Goal: Information Seeking & Learning: Understand process/instructions

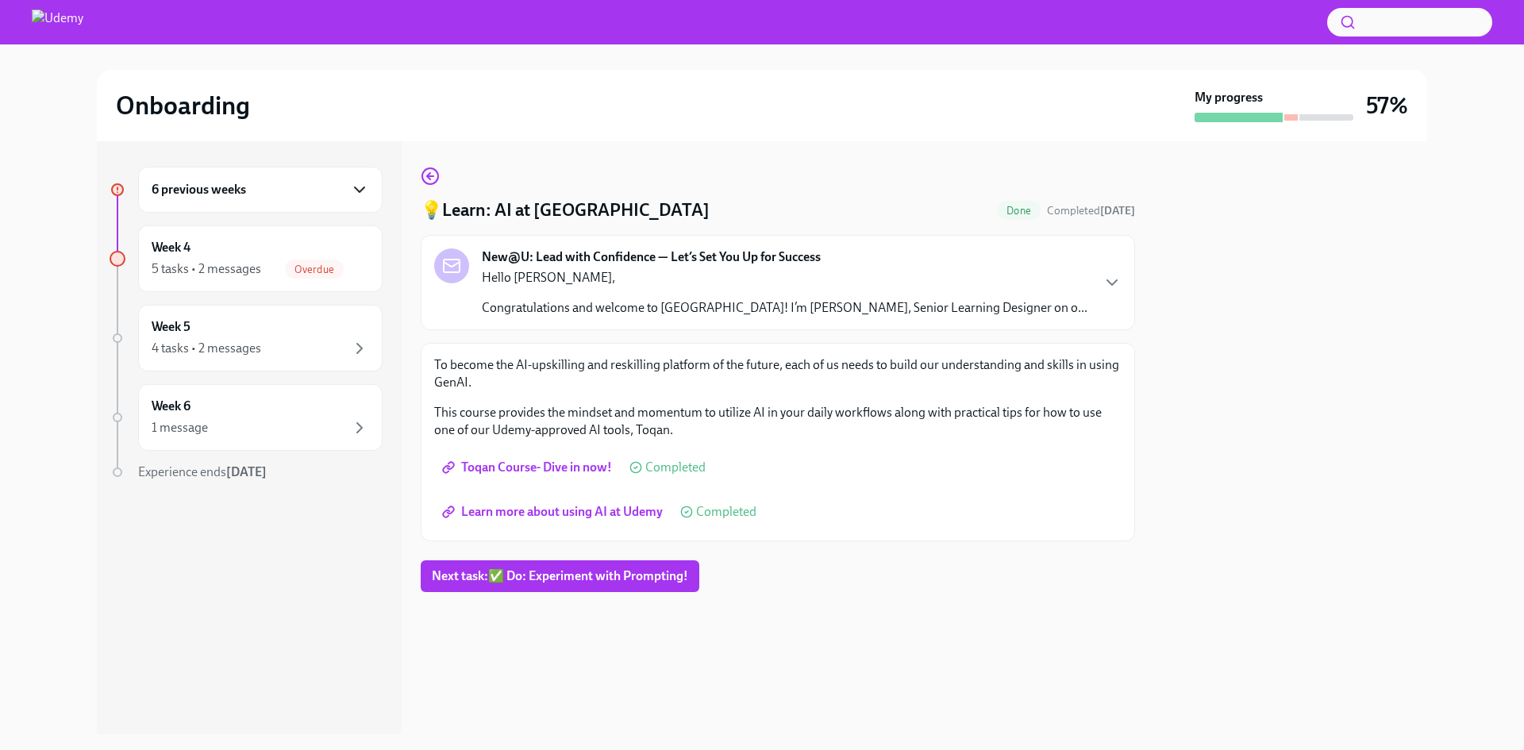
click at [360, 183] on icon "button" at bounding box center [359, 189] width 19 height 19
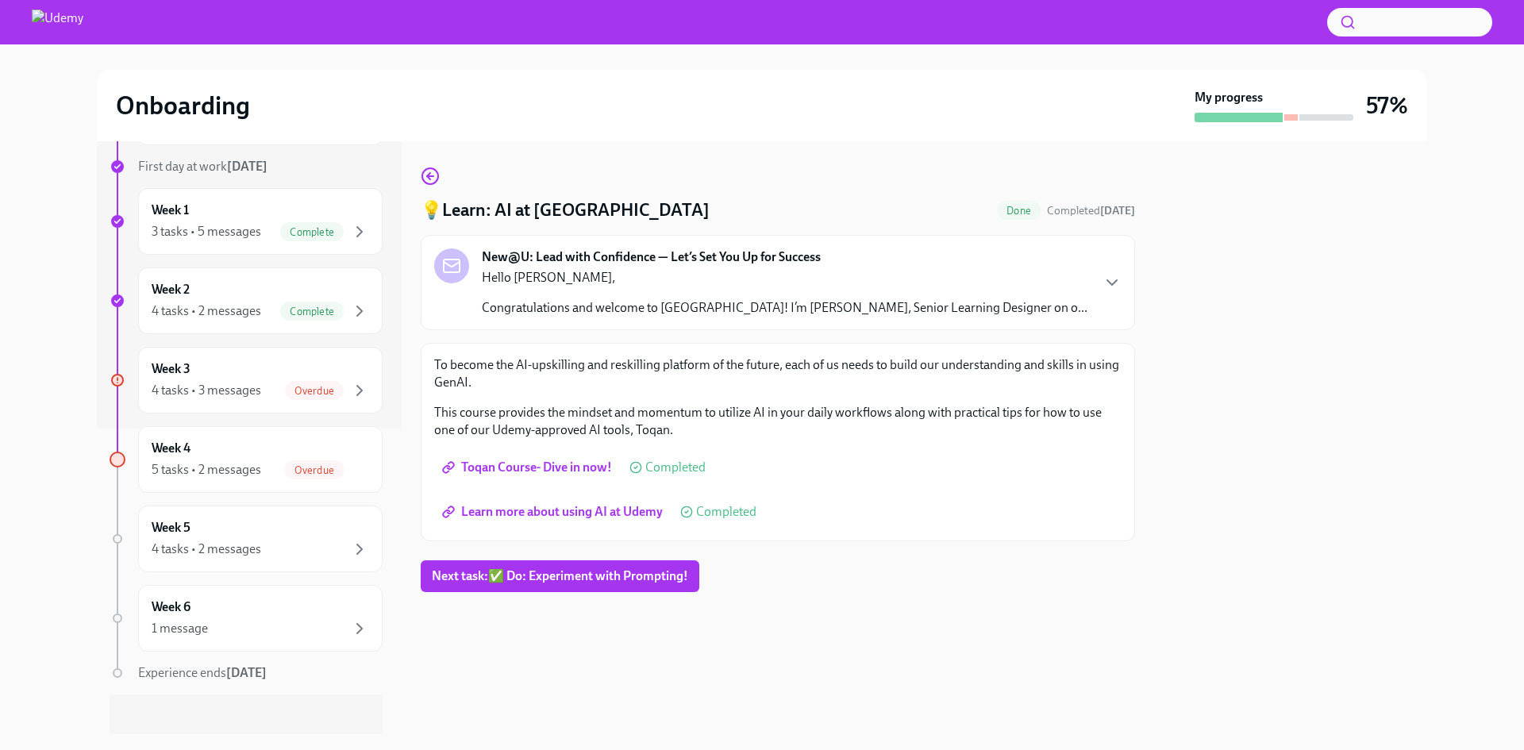
scroll to position [317, 0]
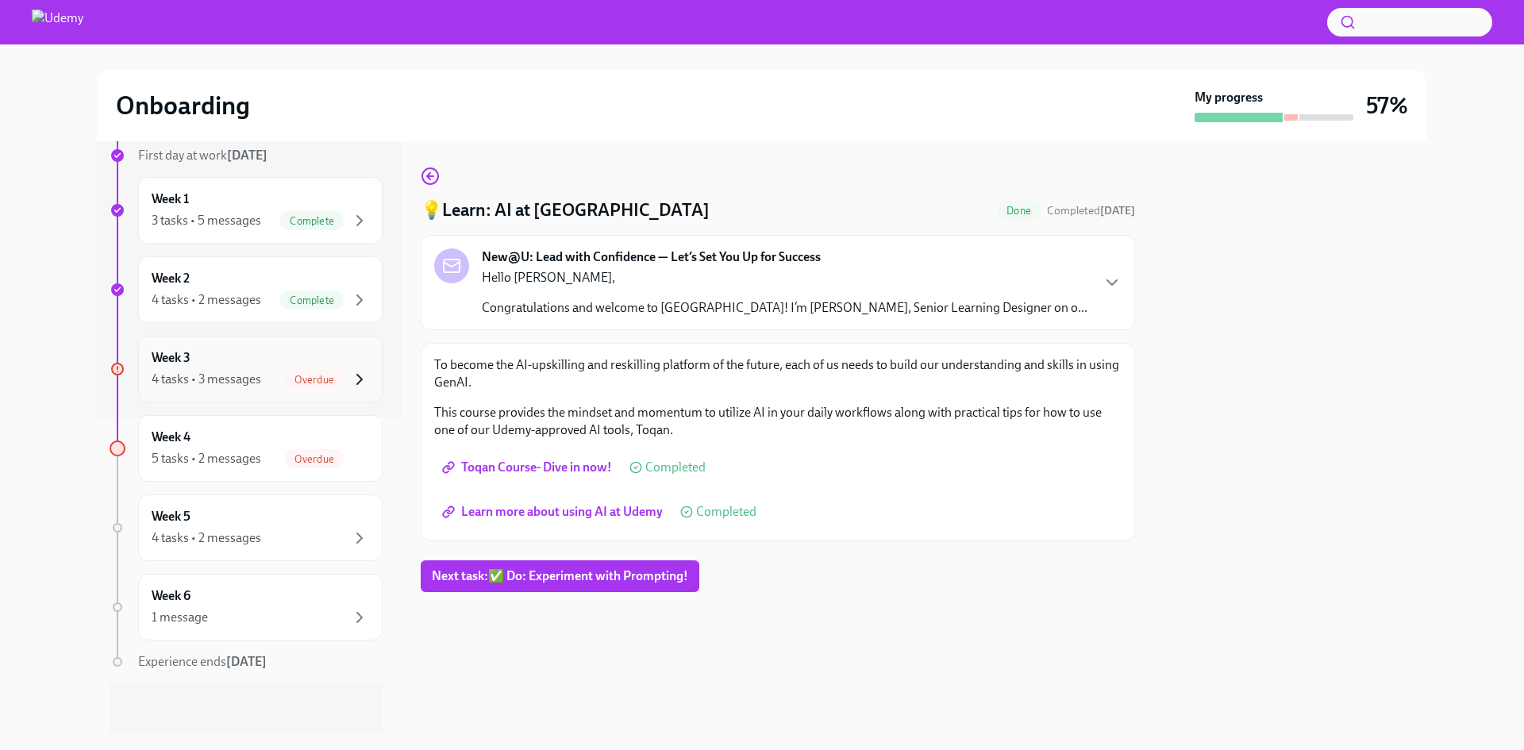
click at [350, 376] on icon "button" at bounding box center [359, 379] width 19 height 19
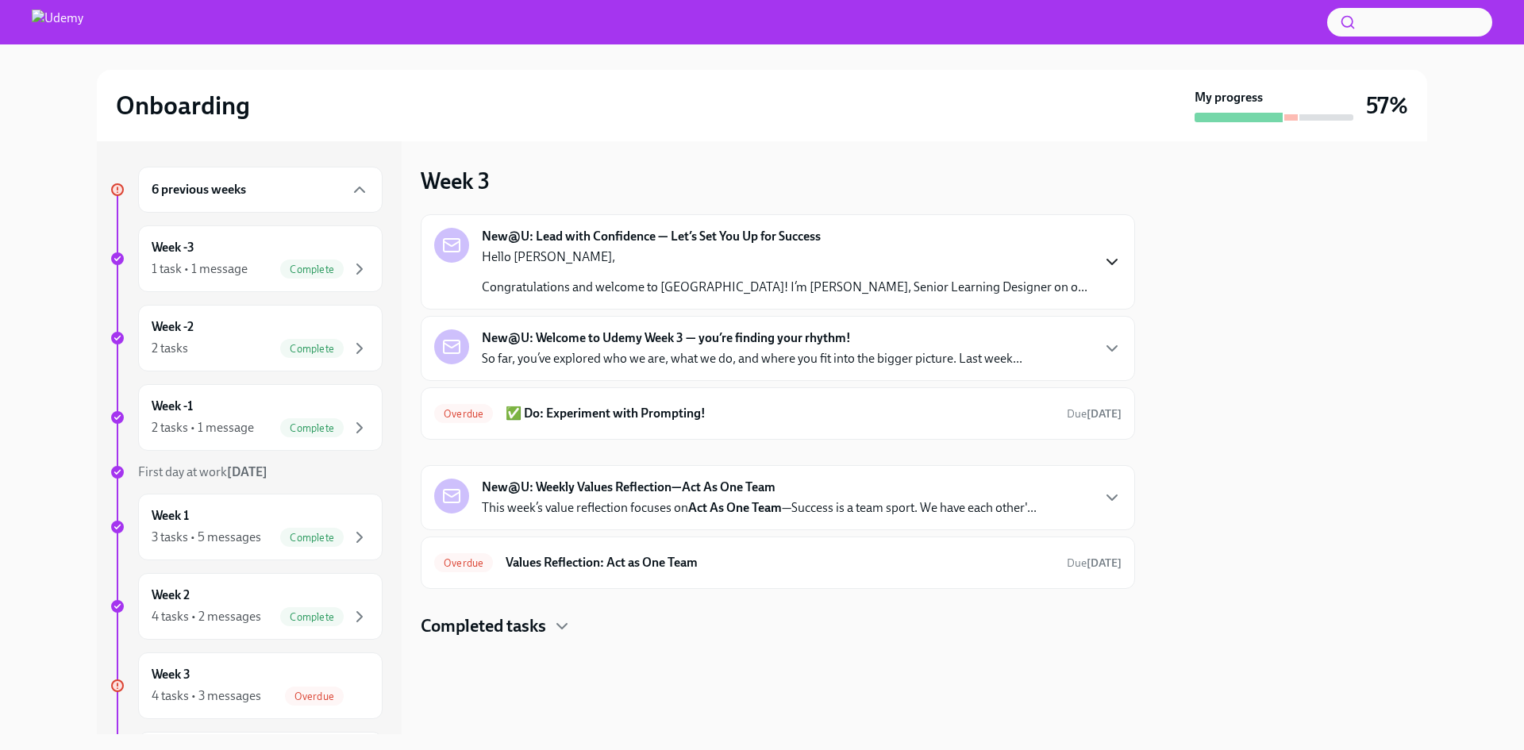
click at [1106, 259] on icon "button" at bounding box center [1111, 261] width 19 height 19
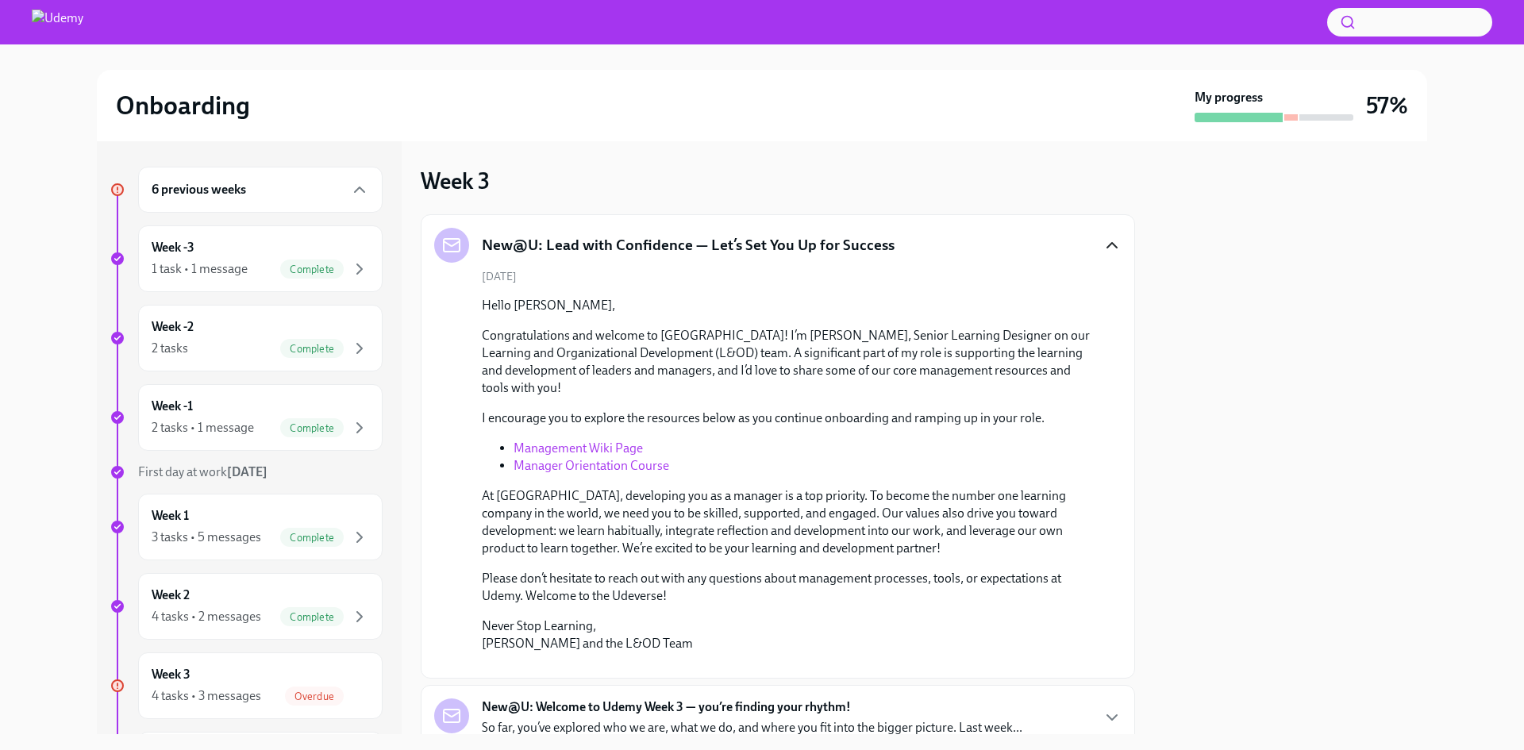
click at [1102, 248] on icon "button" at bounding box center [1111, 245] width 19 height 19
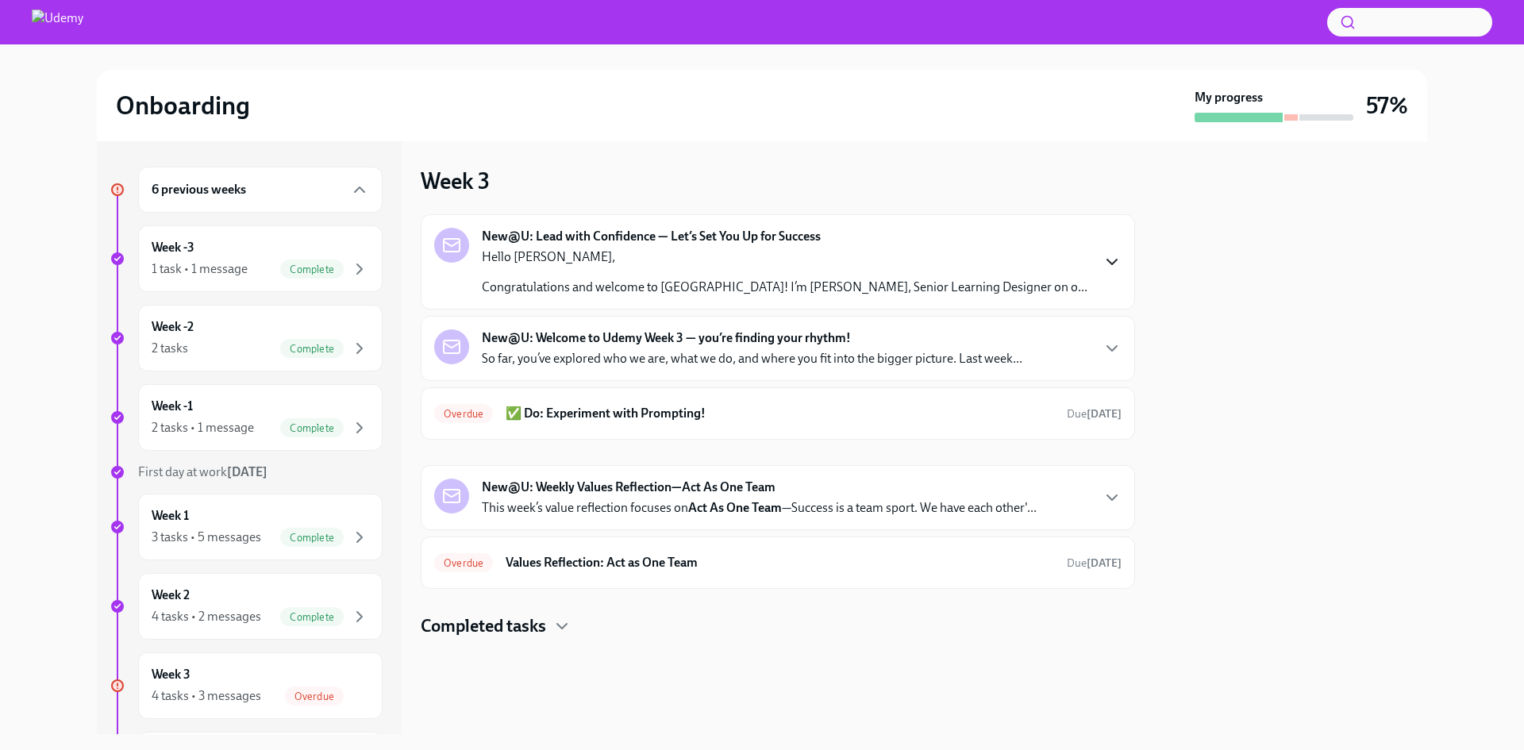
click at [1101, 345] on div "New@U: Welcome to Udemy Week 3 — you’re finding your rhythm! So far, you’ve exp…" at bounding box center [777, 348] width 687 height 38
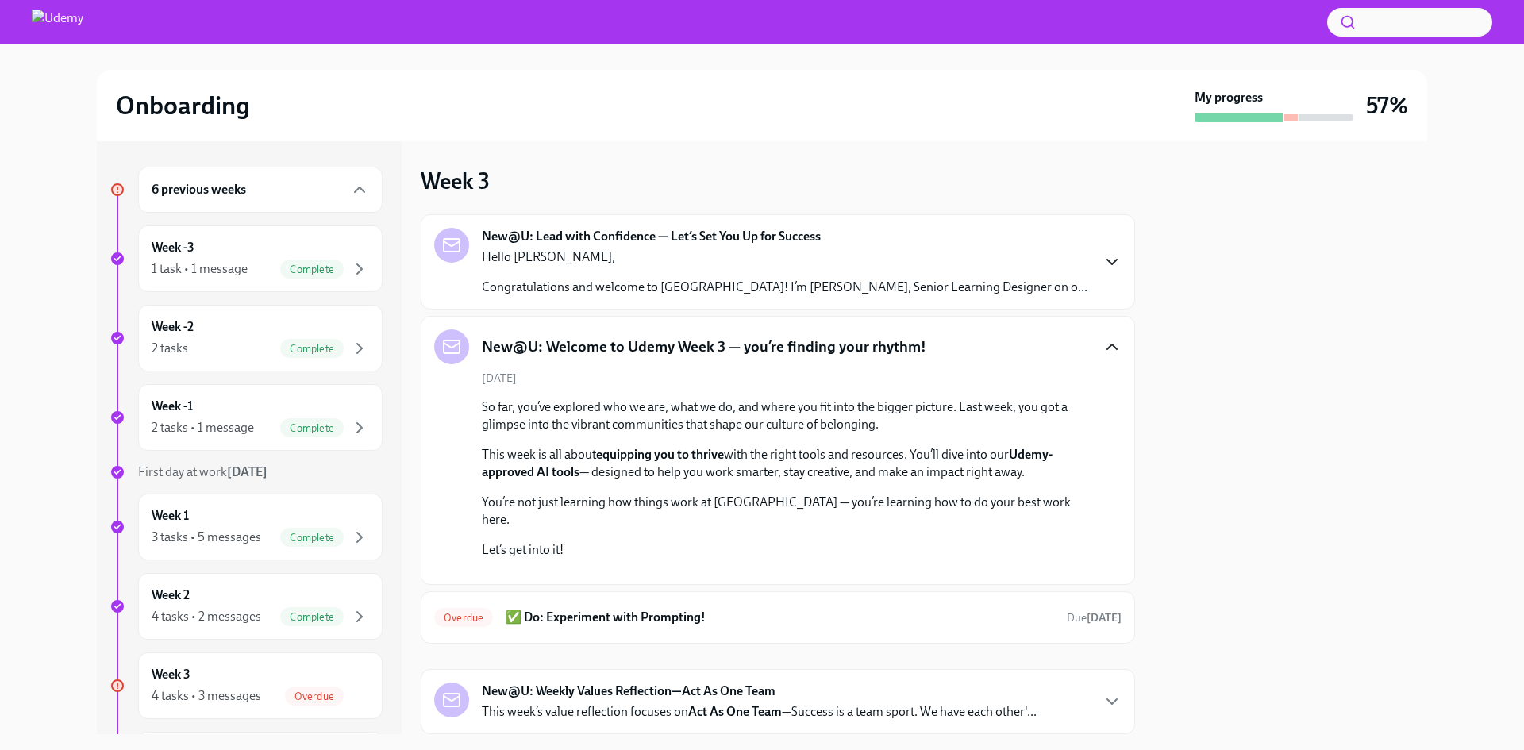
click at [1107, 347] on icon "button" at bounding box center [1112, 346] width 10 height 5
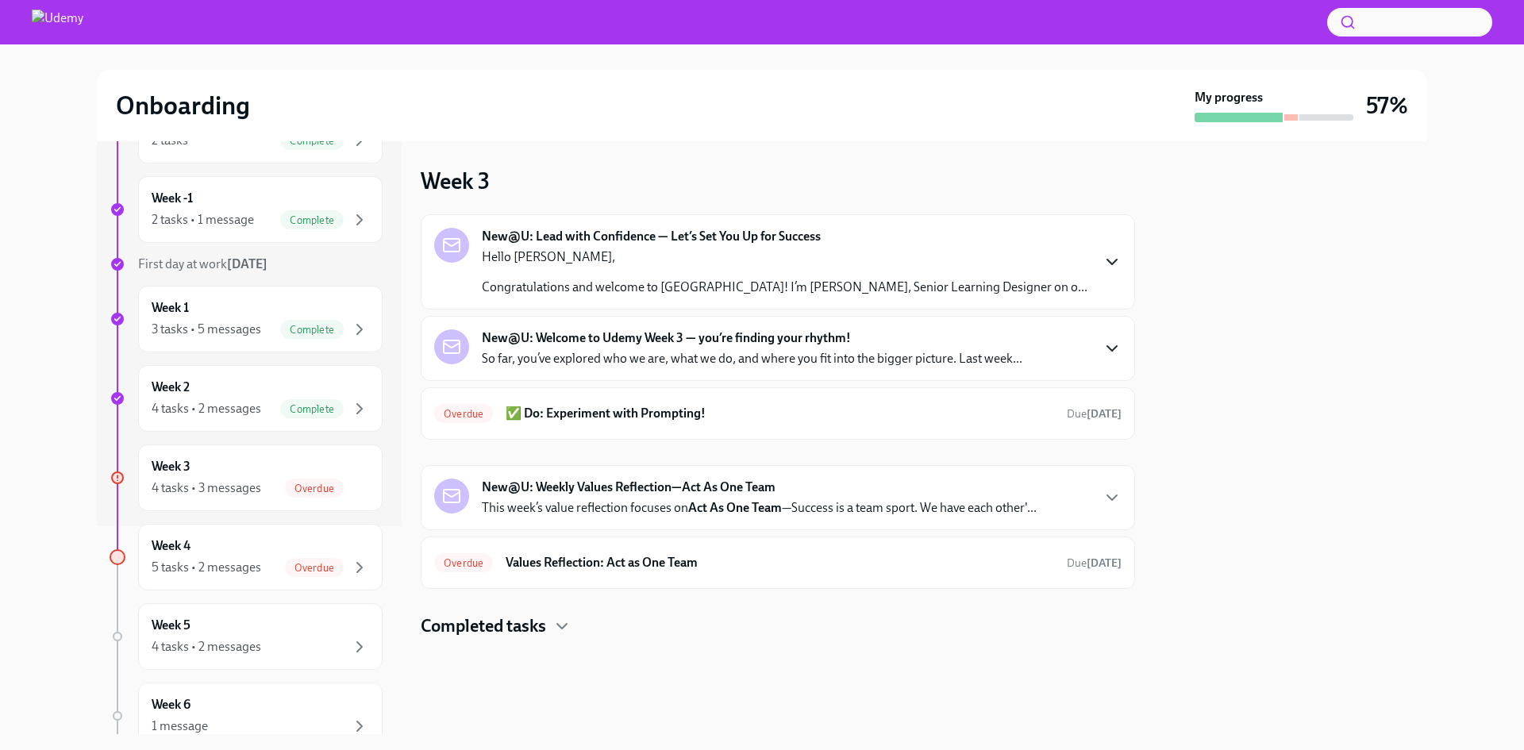
scroll to position [238, 0]
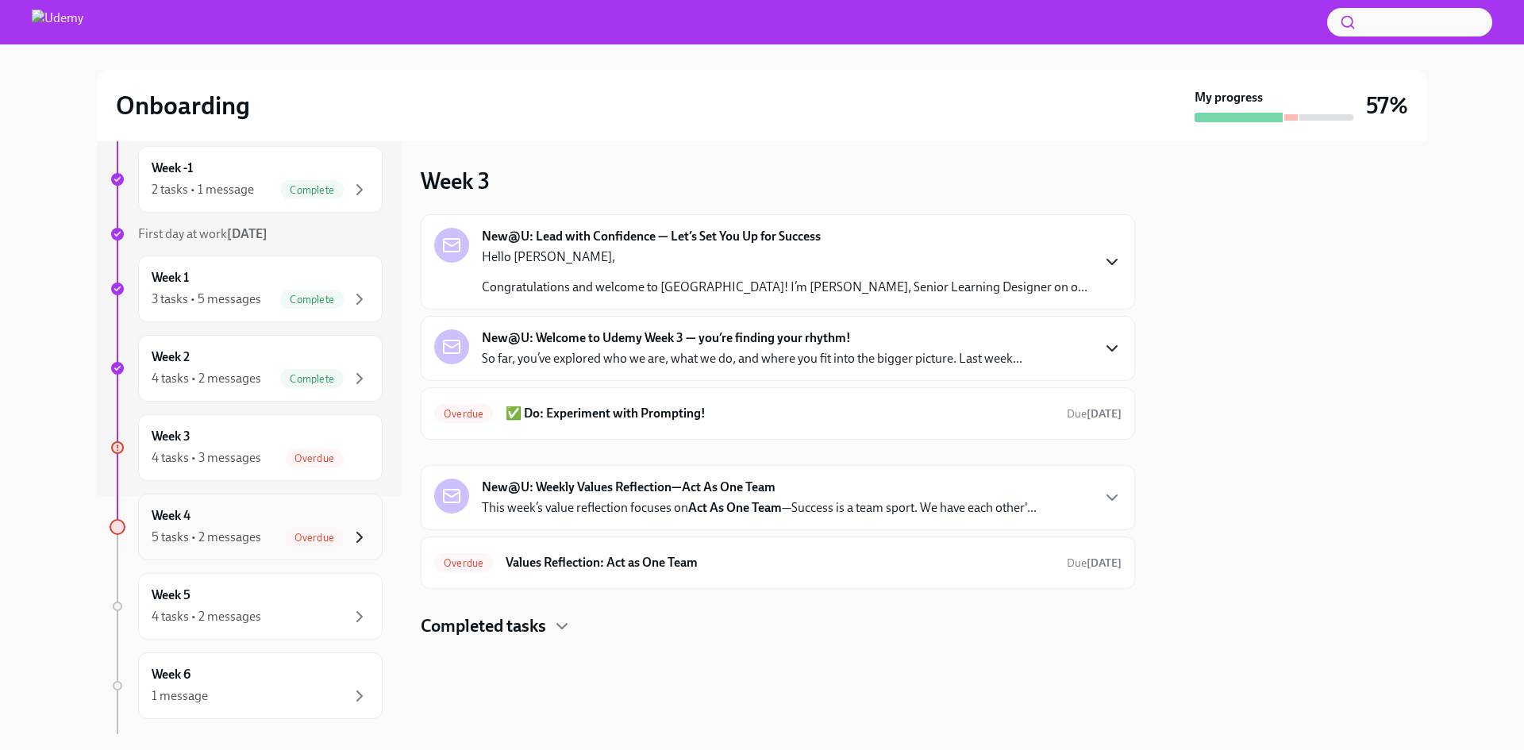
click at [350, 544] on icon "button" at bounding box center [359, 537] width 19 height 19
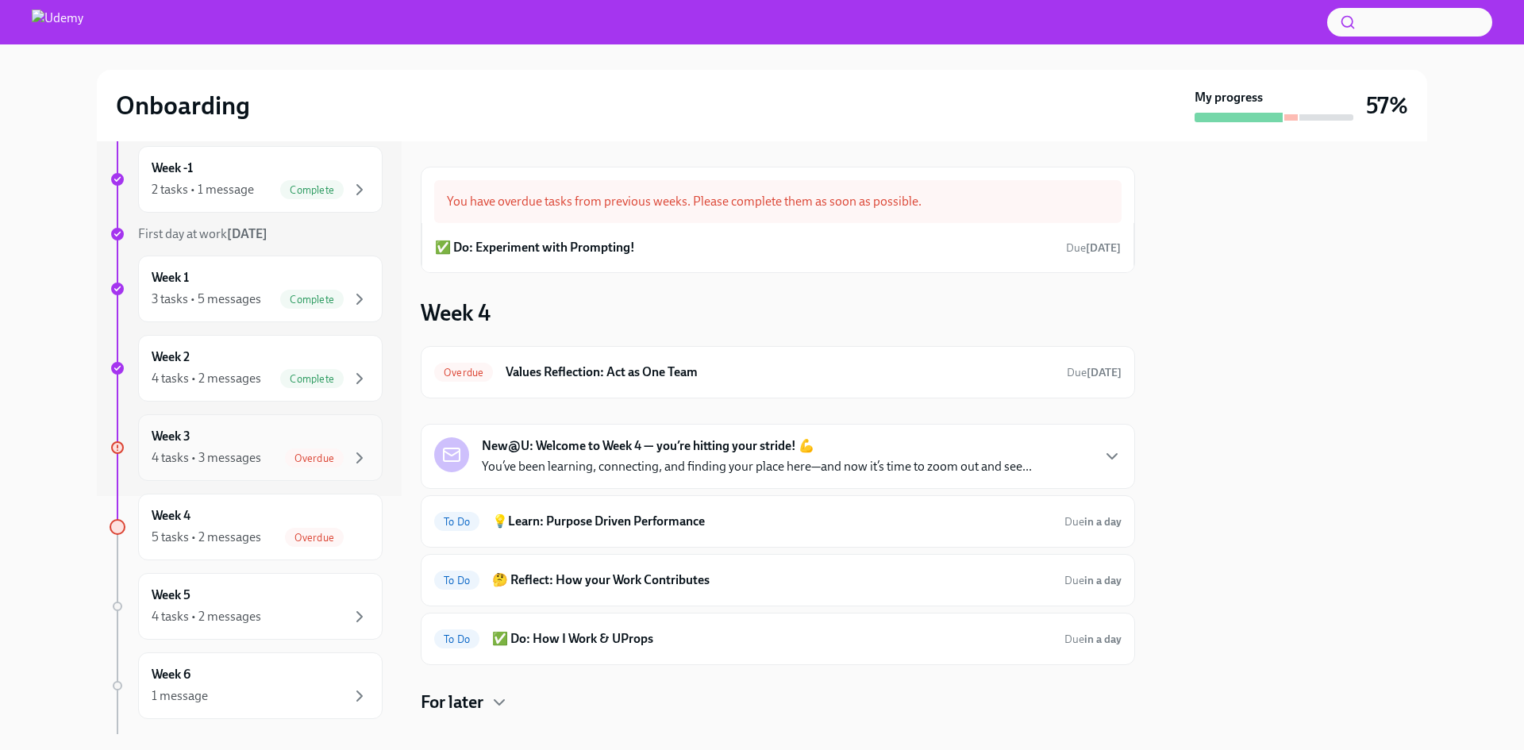
click at [337, 457] on div "Overdue" at bounding box center [327, 457] width 84 height 19
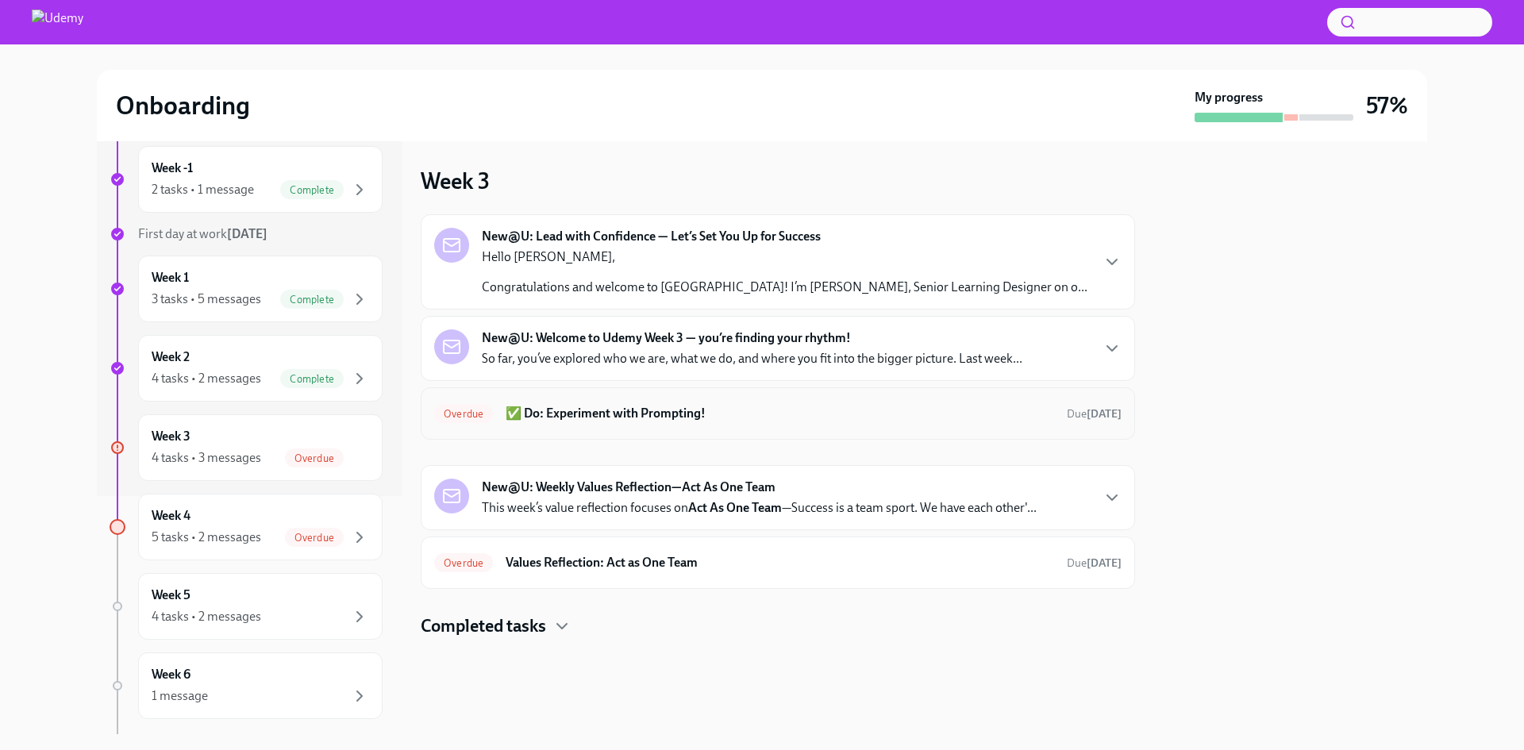
click at [571, 410] on h6 "✅ Do: Experiment with Prompting!" at bounding box center [780, 413] width 548 height 17
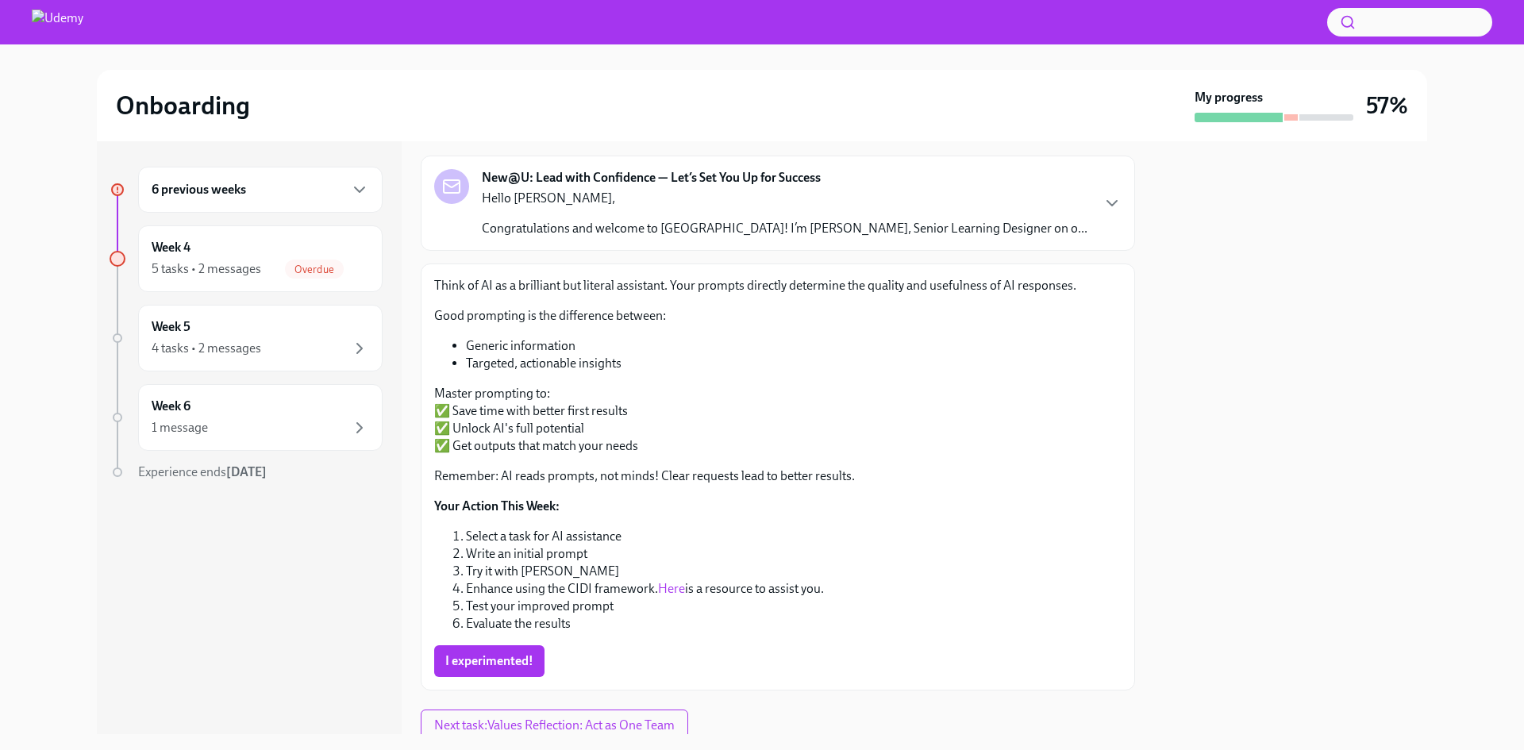
scroll to position [137, 0]
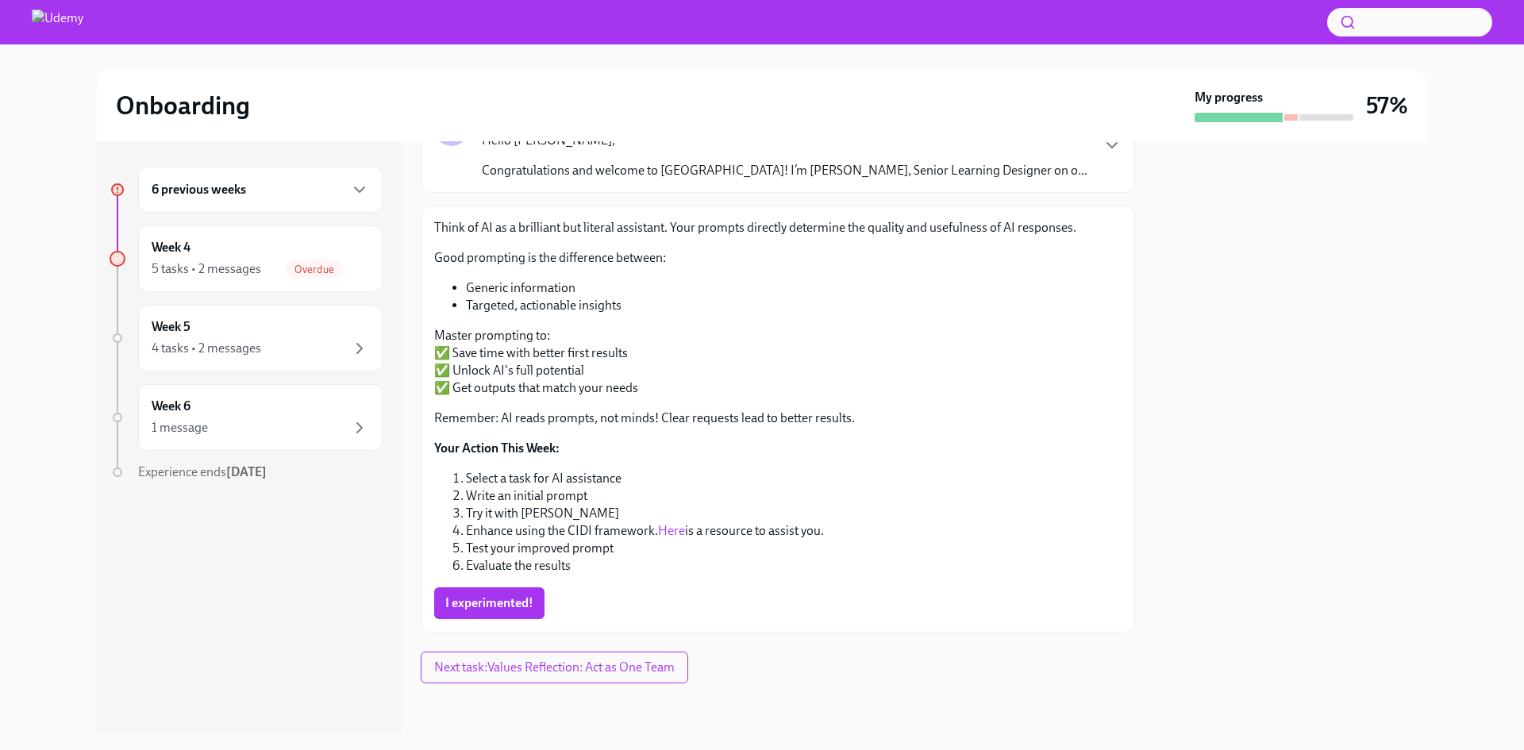
click at [675, 530] on link "Here" at bounding box center [671, 530] width 27 height 15
click at [670, 526] on link "Here" at bounding box center [671, 530] width 27 height 15
